Goal: Navigation & Orientation: Understand site structure

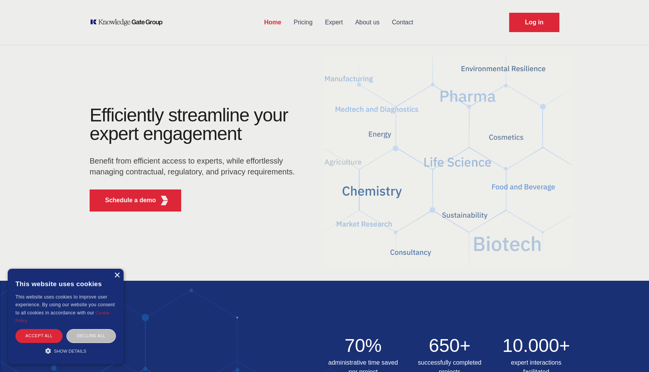
click at [117, 275] on div "×" at bounding box center [117, 275] width 6 height 6
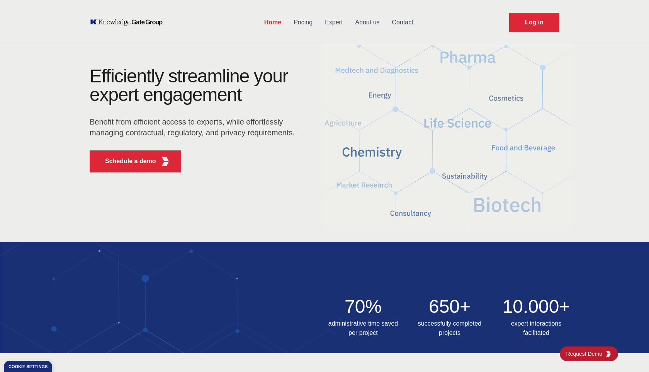
scroll to position [3045, 0]
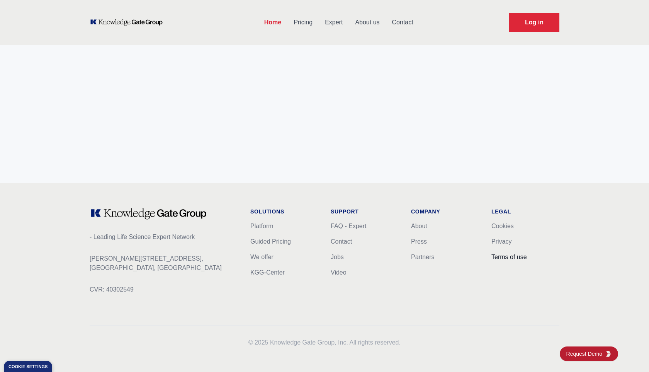
click at [506, 258] on link "Terms of use" at bounding box center [510, 256] width 36 height 7
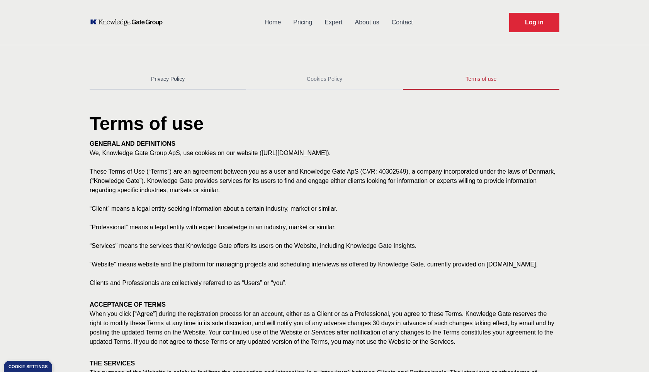
click at [170, 85] on link "Privacy Policy" at bounding box center [168, 79] width 157 height 21
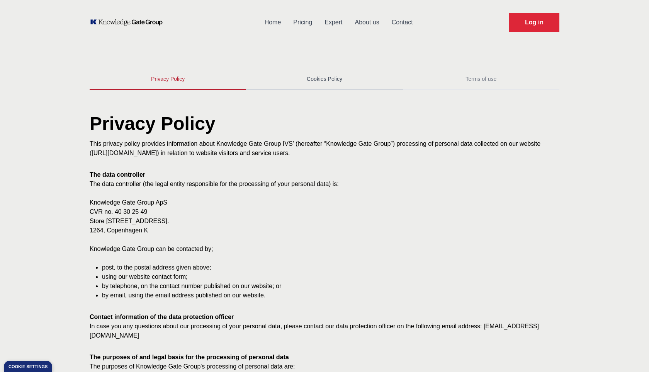
click at [323, 88] on link "Cookies Policy" at bounding box center [324, 79] width 157 height 21
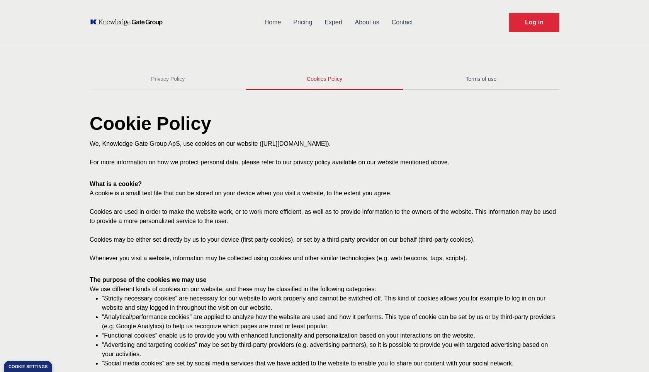
click at [465, 85] on link "Terms of use" at bounding box center [481, 79] width 157 height 21
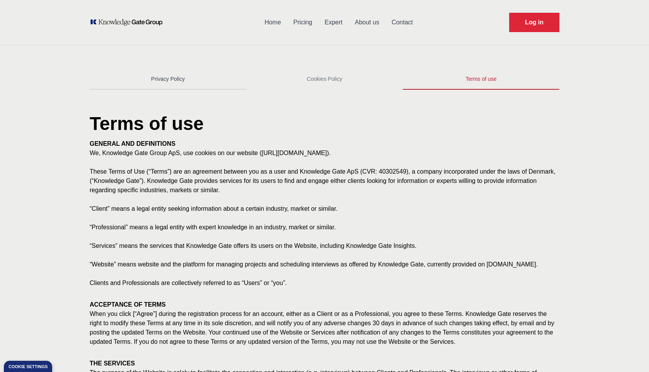
click at [161, 81] on link "Privacy Policy" at bounding box center [168, 79] width 157 height 21
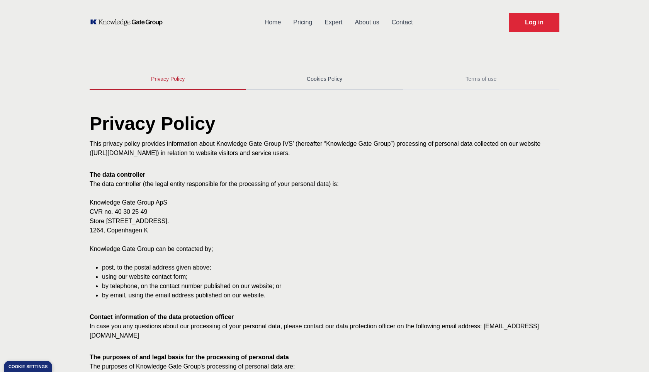
click at [326, 82] on link "Cookies Policy" at bounding box center [324, 79] width 157 height 21
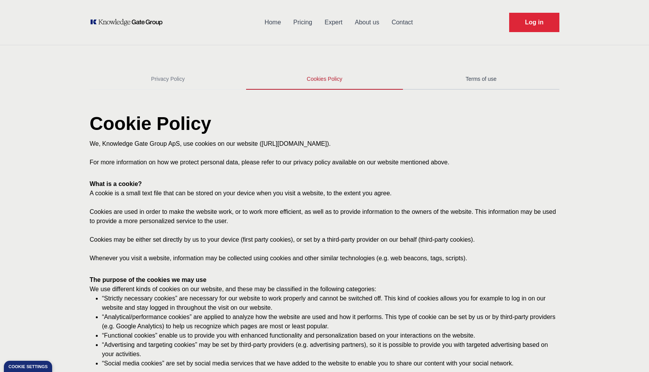
click at [490, 81] on link "Terms of use" at bounding box center [481, 79] width 157 height 21
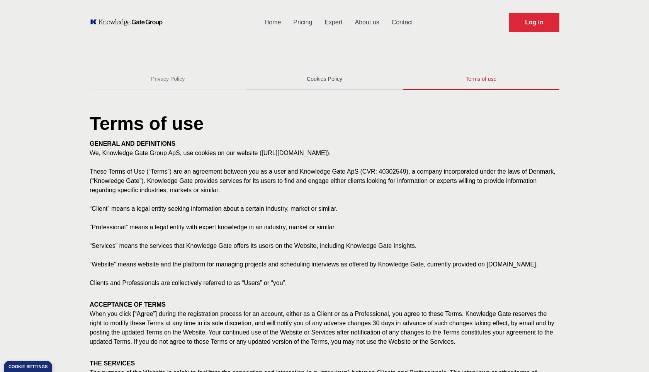
click at [308, 84] on link "Cookies Policy" at bounding box center [324, 79] width 157 height 21
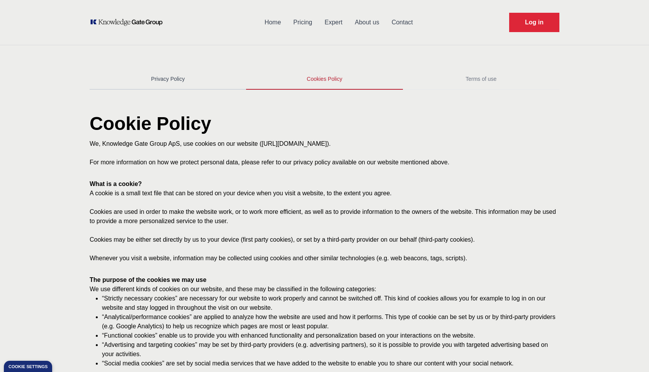
click at [160, 74] on link "Privacy Policy" at bounding box center [168, 79] width 157 height 21
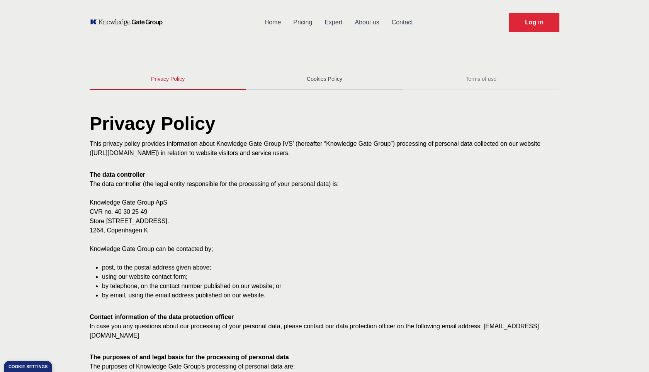
click at [344, 79] on link "Cookies Policy" at bounding box center [324, 79] width 157 height 21
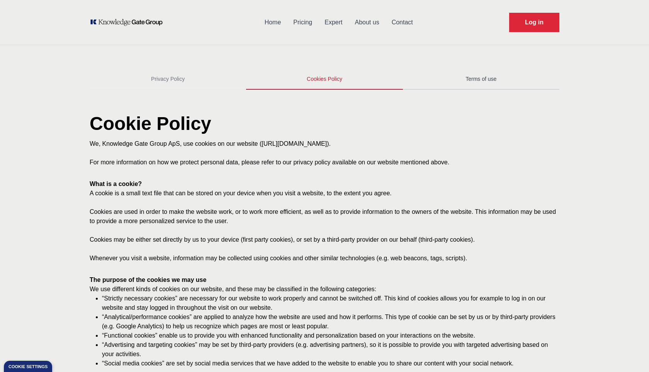
click at [498, 85] on link "Terms of use" at bounding box center [481, 79] width 157 height 21
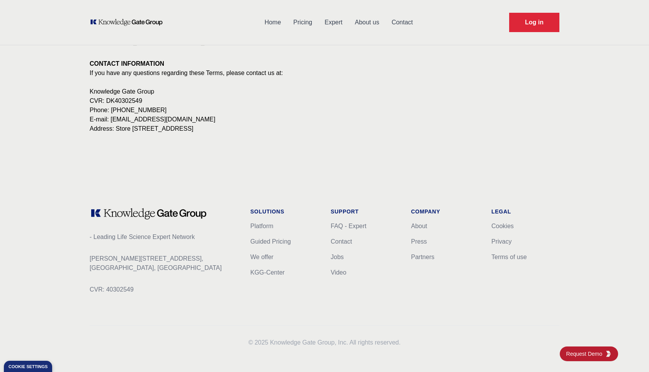
scroll to position [1382, 0]
click at [269, 276] on link "KGG-Center" at bounding box center [267, 272] width 34 height 7
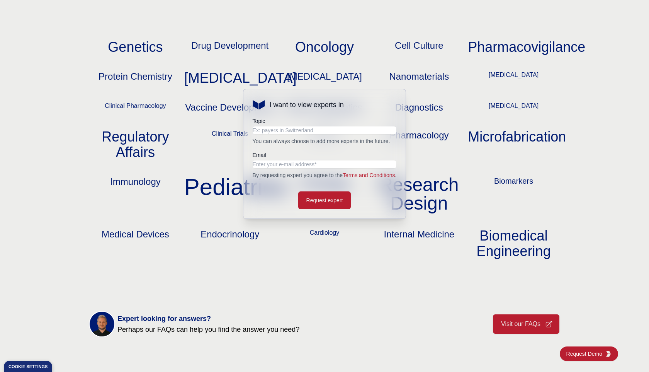
scroll to position [888, 0]
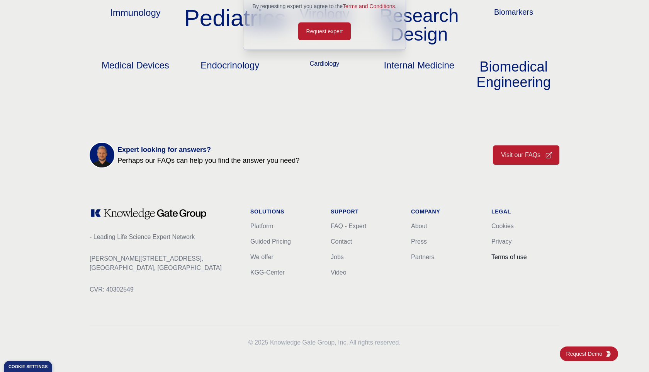
click at [497, 255] on link "Terms of use" at bounding box center [510, 256] width 36 height 7
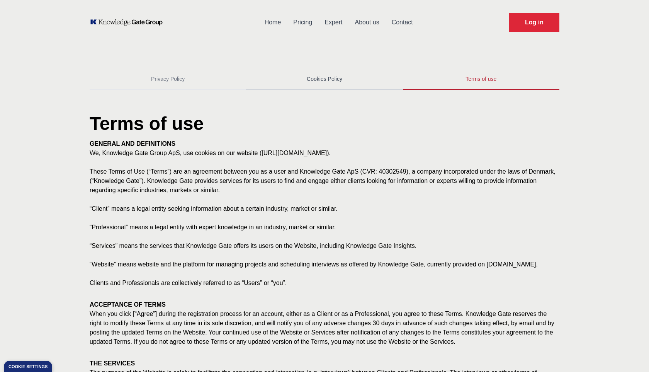
click at [330, 80] on link "Cookies Policy" at bounding box center [324, 79] width 157 height 21
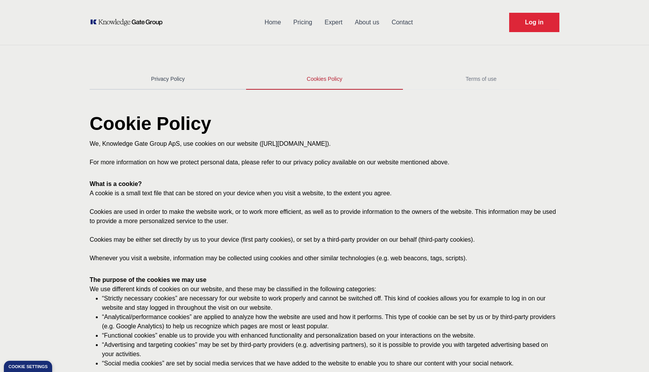
click at [140, 84] on link "Privacy Policy" at bounding box center [168, 79] width 157 height 21
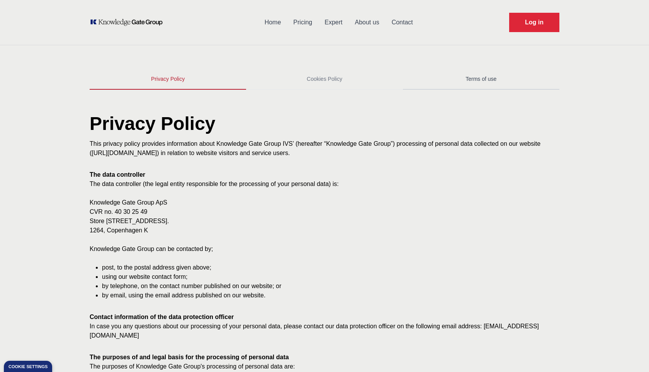
click at [466, 74] on link "Terms of use" at bounding box center [481, 79] width 157 height 21
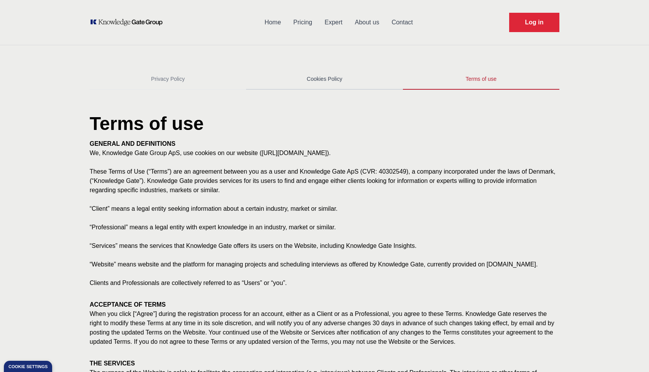
click at [335, 79] on link "Cookies Policy" at bounding box center [324, 79] width 157 height 21
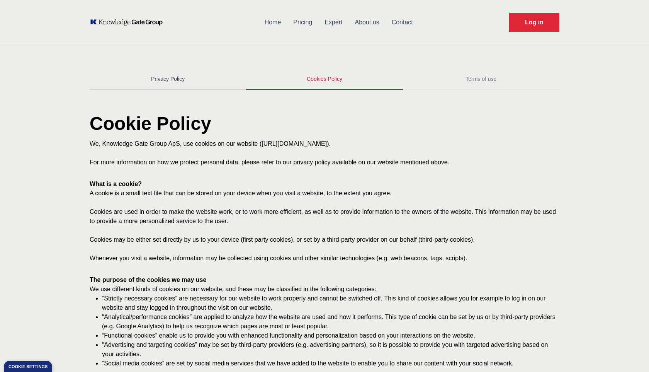
click at [164, 84] on link "Privacy Policy" at bounding box center [168, 79] width 157 height 21
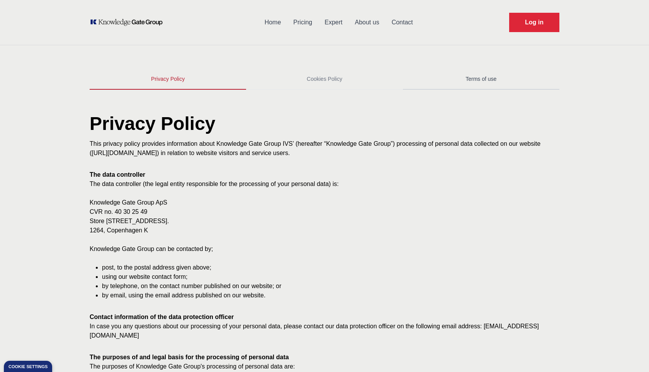
click at [485, 82] on link "Terms of use" at bounding box center [481, 79] width 157 height 21
